Goal: Understand process/instructions: Learn how to perform a task or action

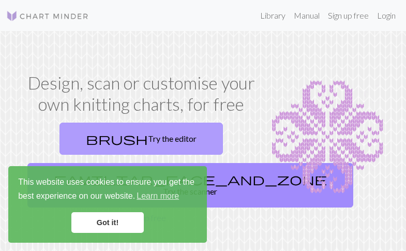
click at [172, 140] on link "brush Try the editor" at bounding box center [140, 139] width 163 height 32
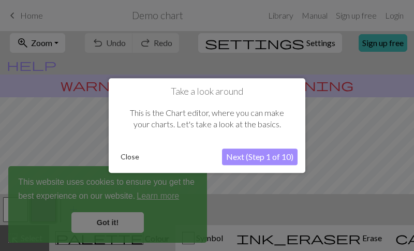
click at [244, 159] on button "Next (Step 1 of 10)" at bounding box center [259, 156] width 75 height 17
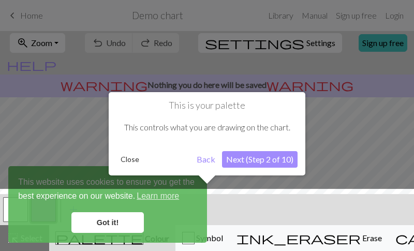
click at [244, 159] on button "Next (Step 2 of 10)" at bounding box center [259, 159] width 75 height 17
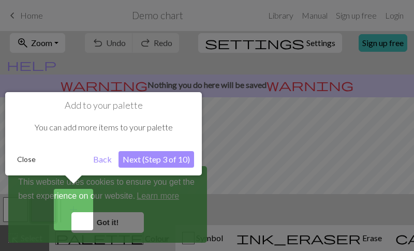
click at [179, 164] on button "Next (Step 3 of 10)" at bounding box center [155, 159] width 75 height 17
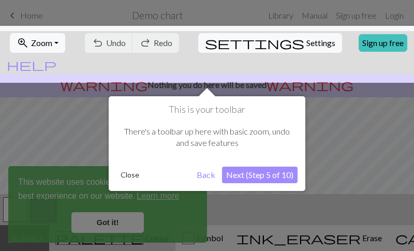
click at [259, 172] on button "Next (Step 5 of 10)" at bounding box center [259, 174] width 75 height 17
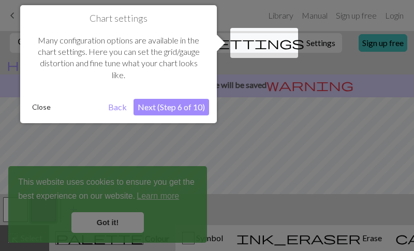
click at [160, 105] on button "Next (Step 6 of 10)" at bounding box center [170, 107] width 75 height 17
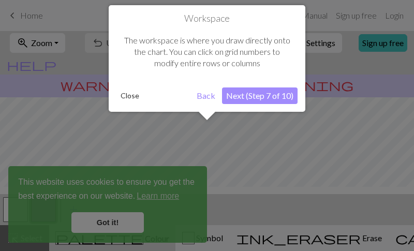
scroll to position [62, 0]
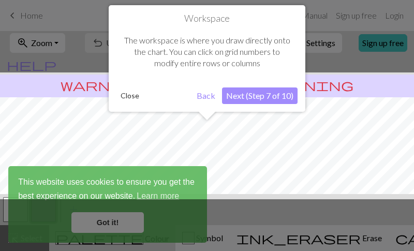
click at [271, 94] on button "Next (Step 7 of 10)" at bounding box center [259, 95] width 75 height 17
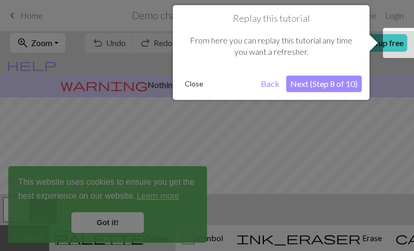
click at [328, 88] on button "Next (Step 8 of 10)" at bounding box center [323, 83] width 75 height 17
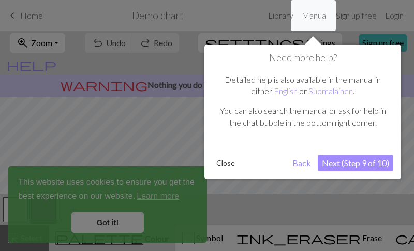
click at [362, 166] on button "Next (Step 9 of 10)" at bounding box center [354, 163] width 75 height 17
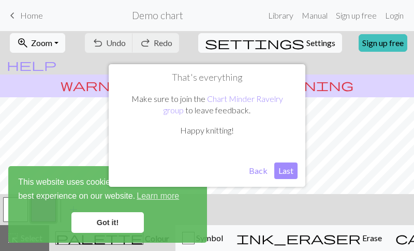
click at [283, 169] on button "Last" at bounding box center [285, 170] width 23 height 17
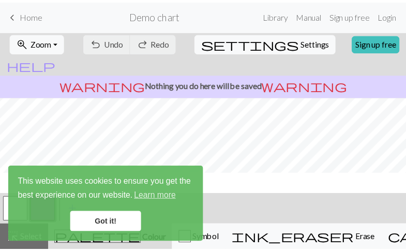
scroll to position [0, 0]
